Goal: Find specific page/section: Find specific page/section

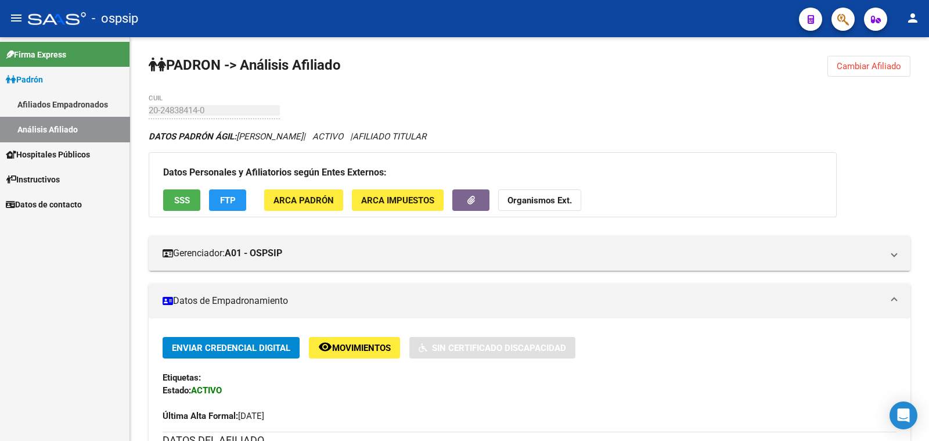
scroll to position [290, 0]
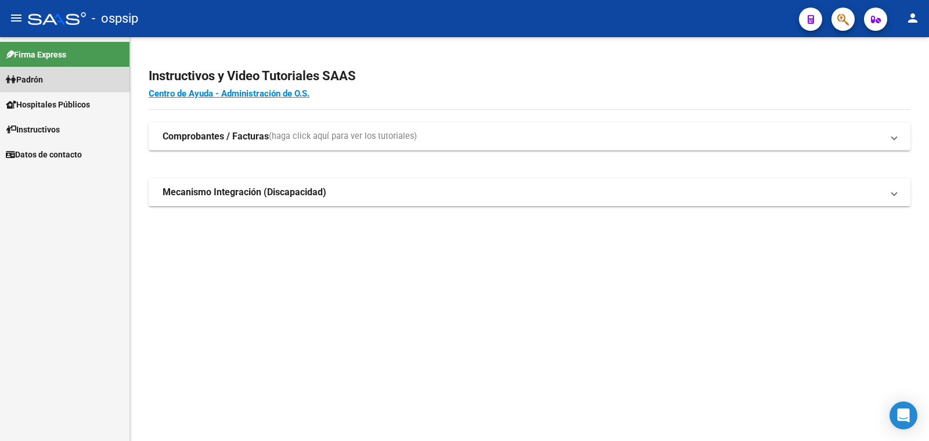
click at [43, 76] on span "Padrón" at bounding box center [24, 79] width 37 height 13
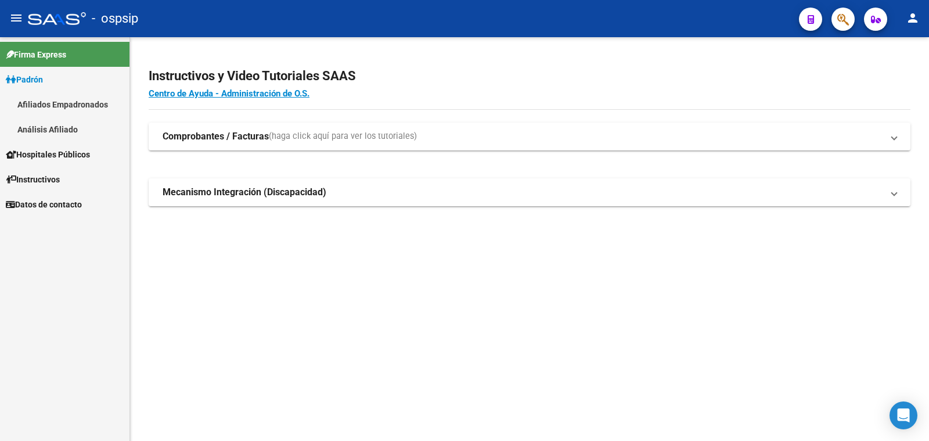
click at [68, 125] on link "Análisis Afiliado" at bounding box center [64, 129] width 129 height 25
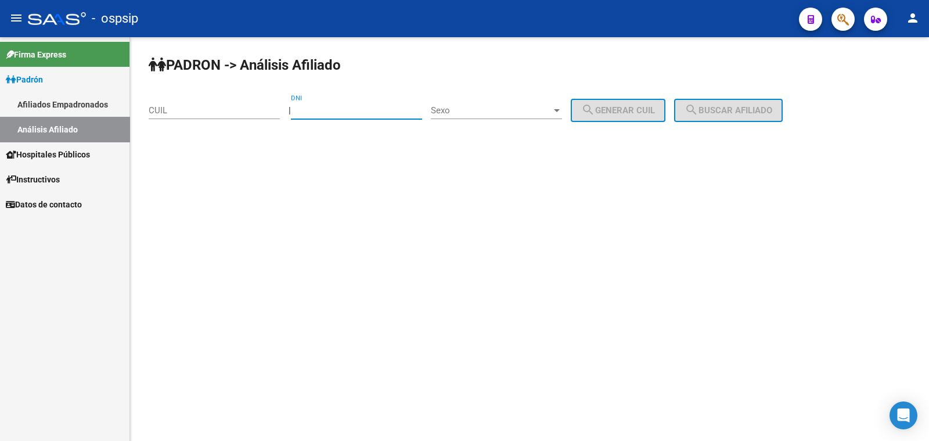
click at [347, 107] on input "DNI" at bounding box center [356, 110] width 131 height 10
type input "31011176"
click at [484, 108] on span "Sexo" at bounding box center [491, 110] width 121 height 10
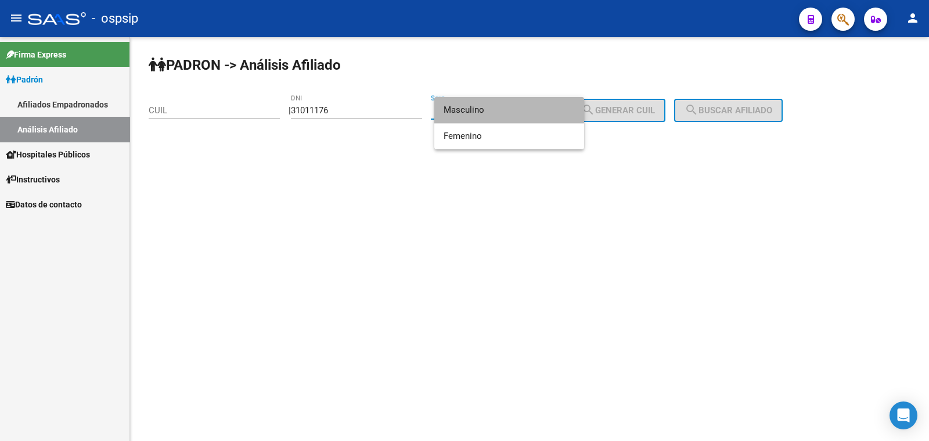
drag, startPoint x: 484, startPoint y: 109, endPoint x: 572, endPoint y: 108, distance: 87.6
click at [562, 108] on span "Masculino" at bounding box center [508, 110] width 131 height 26
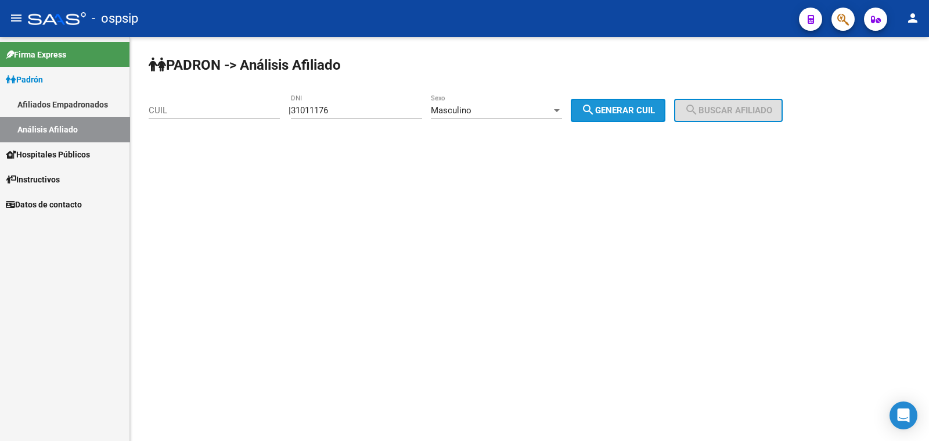
drag, startPoint x: 638, startPoint y: 111, endPoint x: 679, endPoint y: 109, distance: 40.7
click at [650, 111] on span "search Generar CUIL" at bounding box center [618, 110] width 74 height 10
type input "20-31011176-8"
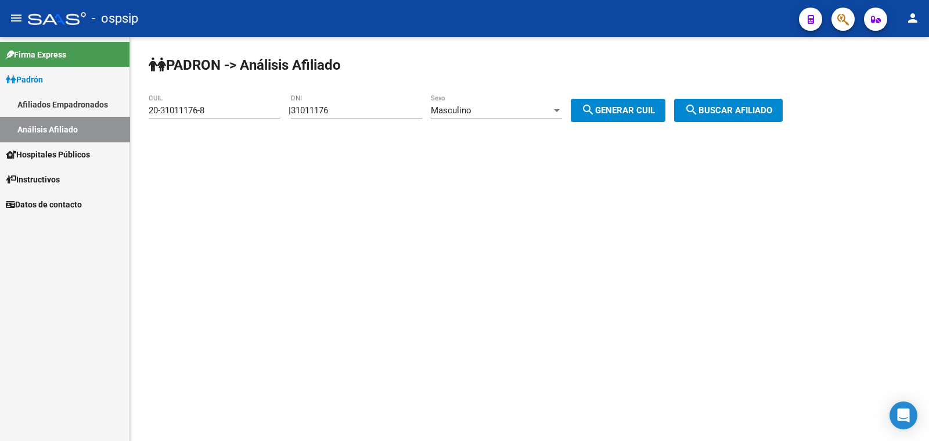
click at [698, 106] on mat-icon "search" at bounding box center [691, 110] width 14 height 14
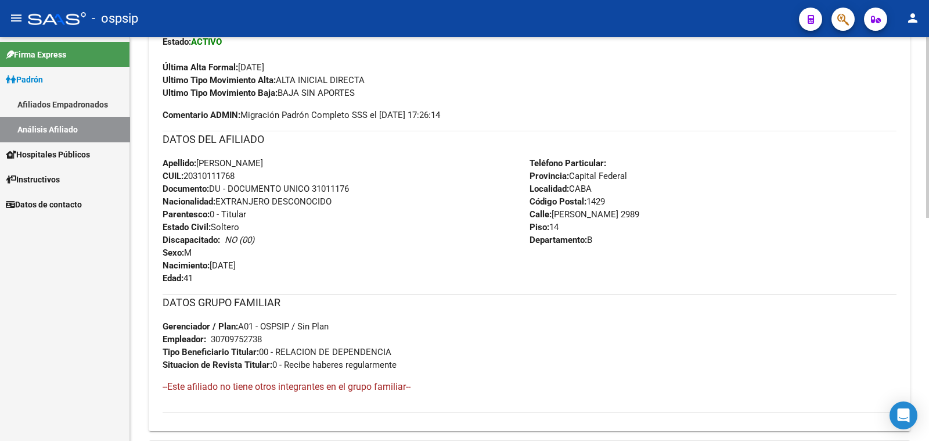
scroll to position [363, 0]
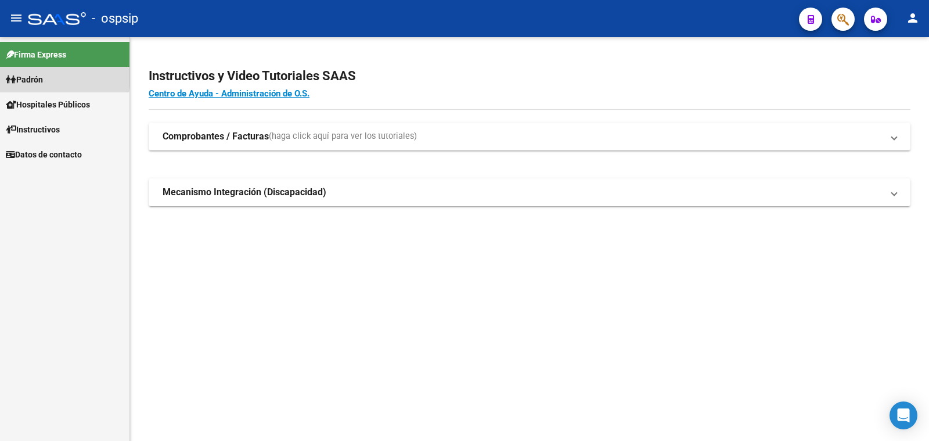
click at [40, 77] on span "Padrón" at bounding box center [24, 79] width 37 height 13
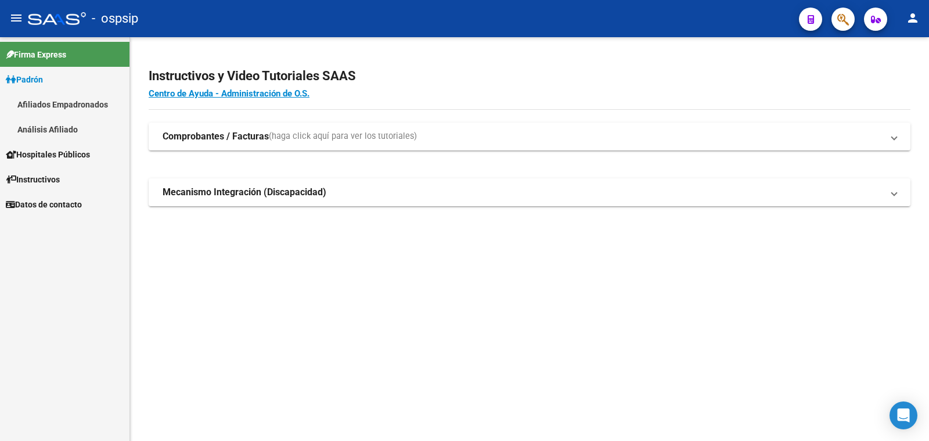
click at [48, 127] on link "Análisis Afiliado" at bounding box center [64, 129] width 129 height 25
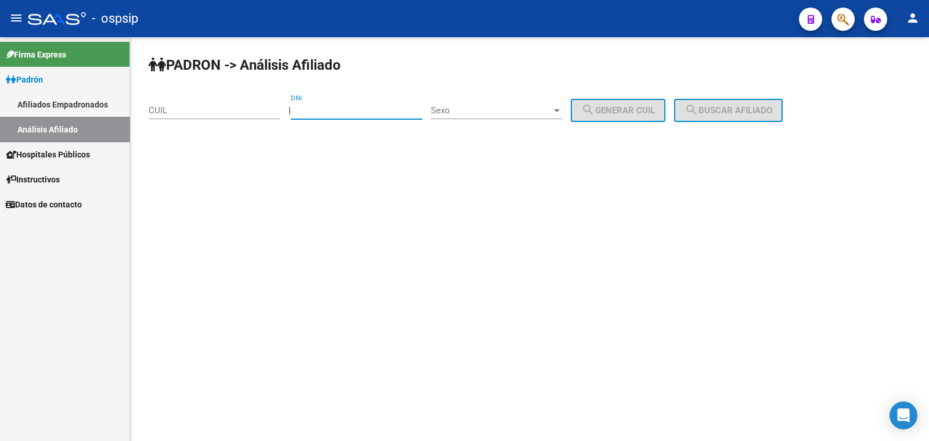
click at [371, 106] on input "DNI" at bounding box center [356, 110] width 131 height 10
type input "34577460"
click at [496, 106] on span "Sexo" at bounding box center [491, 110] width 121 height 10
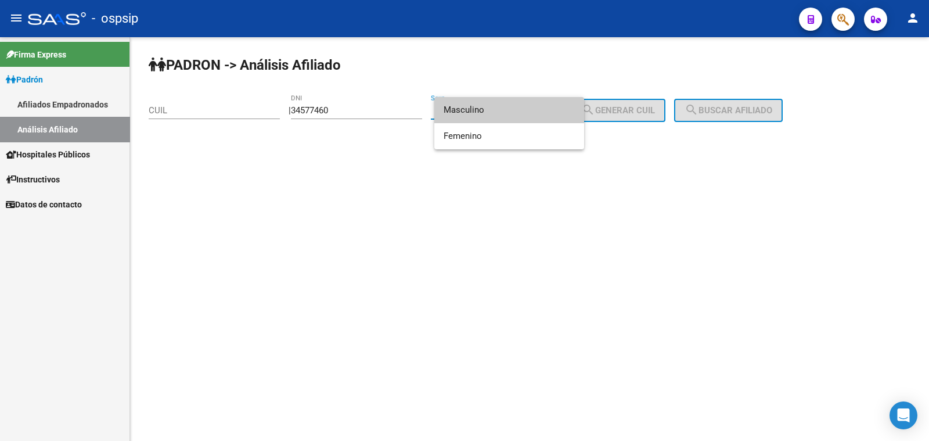
click at [525, 111] on span "Masculino" at bounding box center [508, 110] width 131 height 26
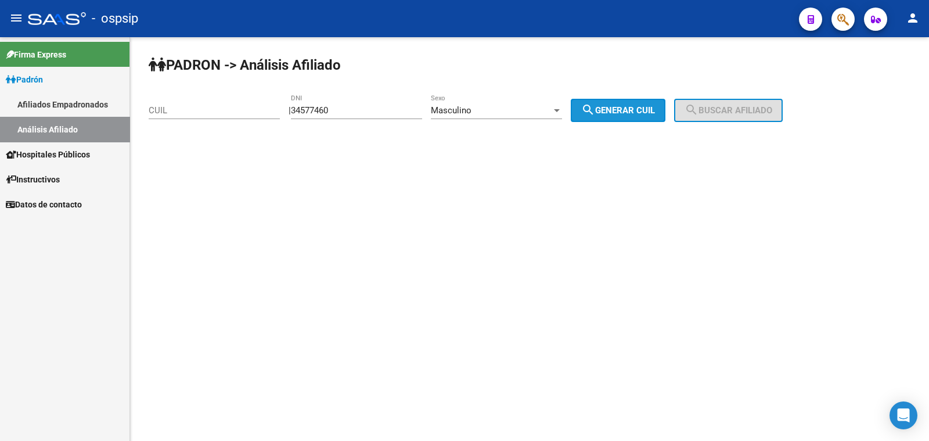
click at [636, 106] on span "search Generar CUIL" at bounding box center [618, 110] width 74 height 10
type input "20-34577460-3"
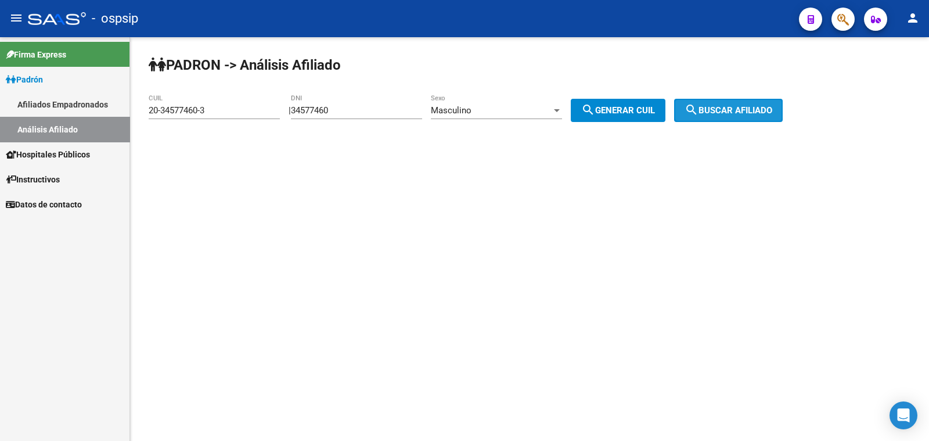
click at [730, 107] on span "search Buscar afiliado" at bounding box center [728, 110] width 88 height 10
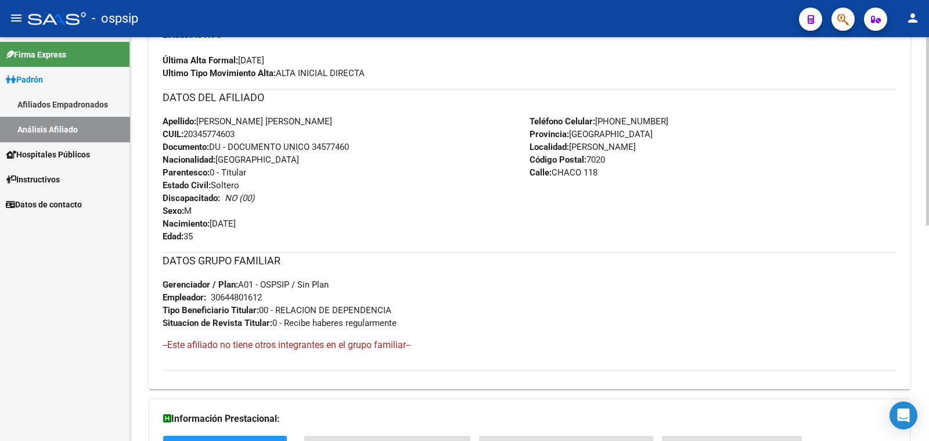
scroll to position [363, 0]
